Goal: Task Accomplishment & Management: Manage account settings

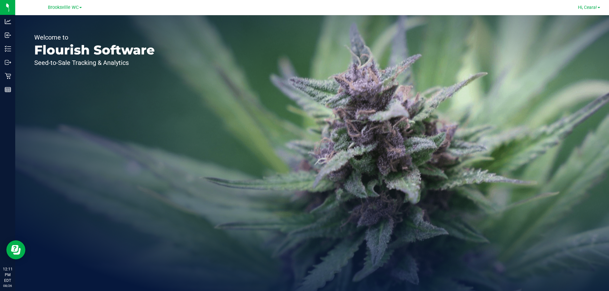
click at [589, 10] on span "Hi, Ceara!" at bounding box center [587, 7] width 19 height 5
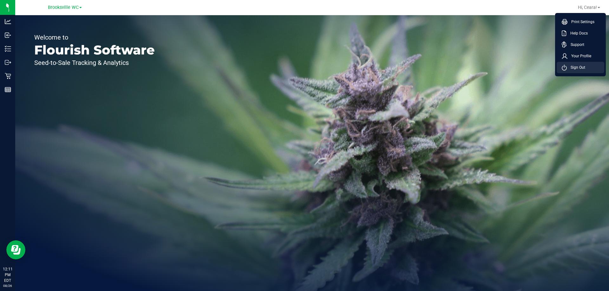
click at [572, 68] on span "Sign Out" at bounding box center [575, 67] width 18 height 6
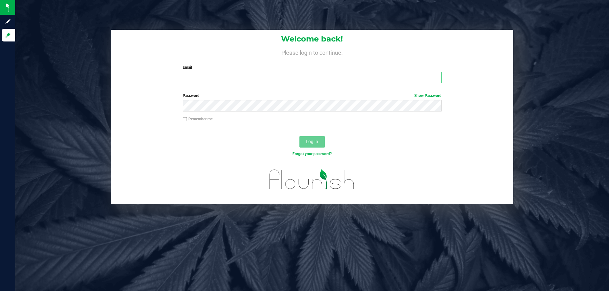
click at [265, 82] on input "Email" at bounding box center [312, 77] width 258 height 11
type input "aainley@liveparallel.com"
click at [299, 136] on button "Log In" at bounding box center [311, 141] width 25 height 11
